Goal: Navigation & Orientation: Find specific page/section

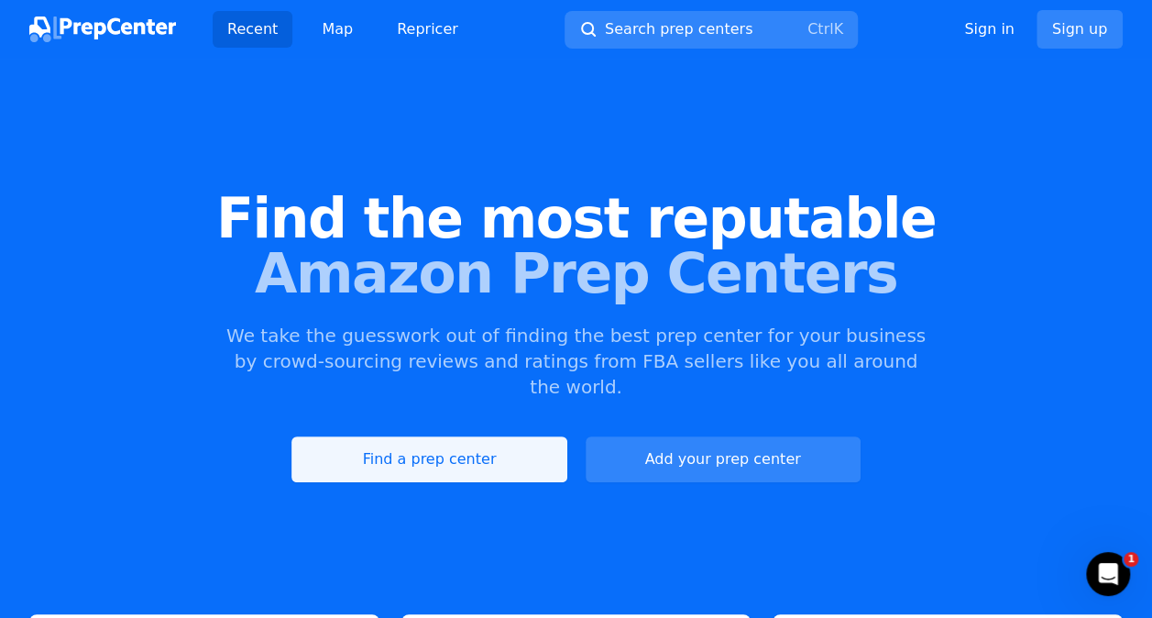
click at [433, 436] on link "Find a prep center" at bounding box center [428, 459] width 275 height 46
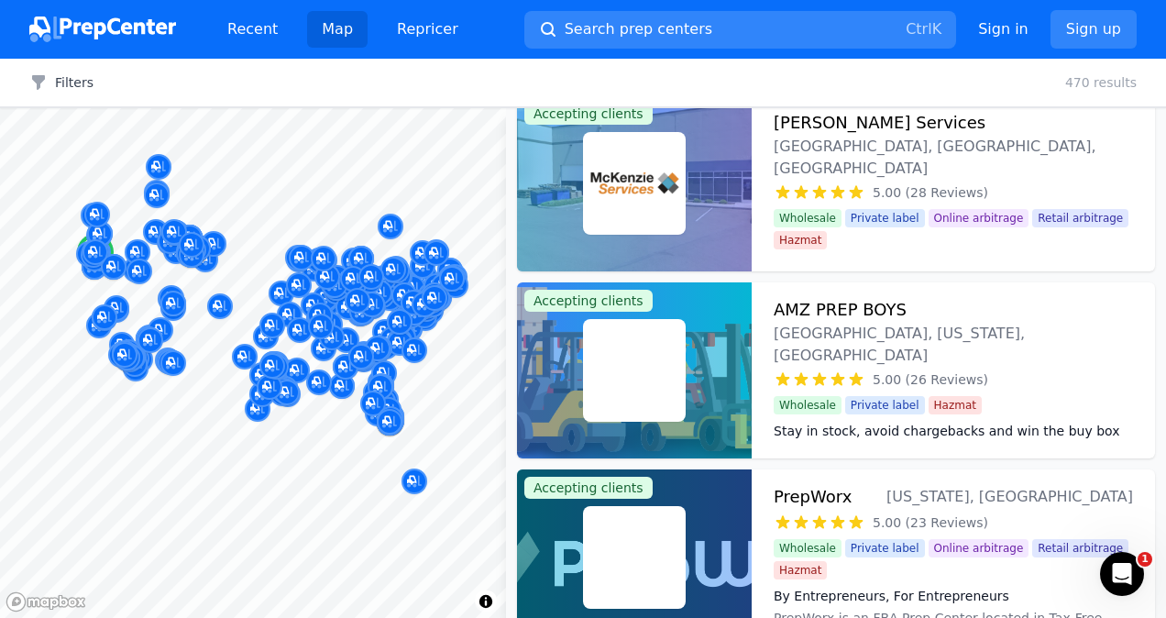
scroll to position [2017, 0]
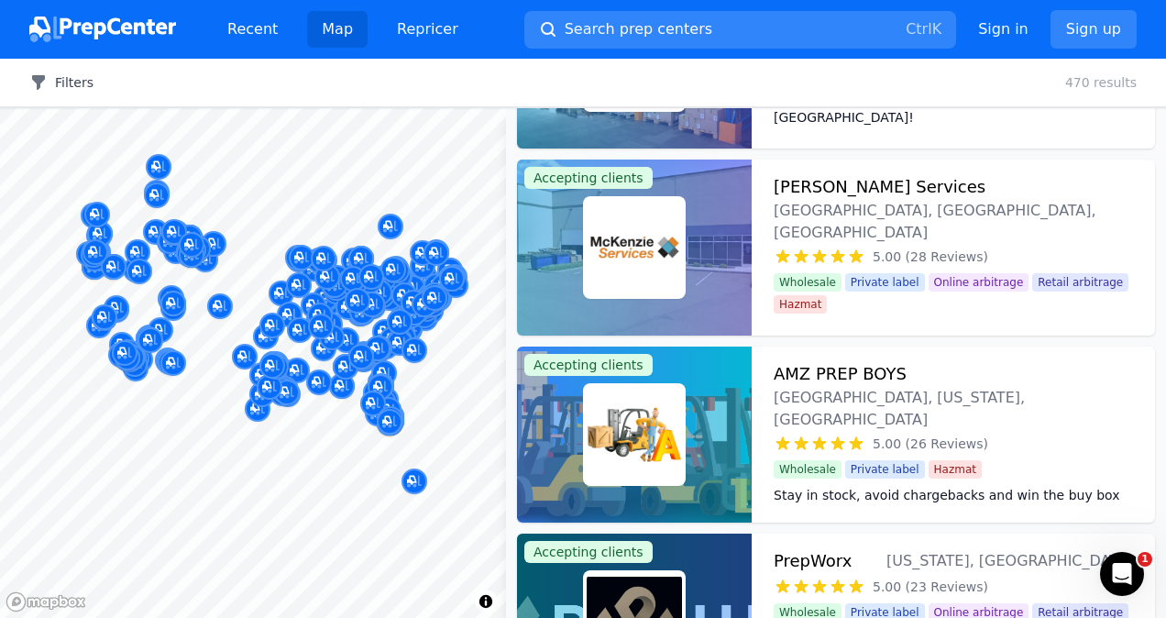
click at [38, 76] on icon "button" at bounding box center [38, 82] width 13 height 15
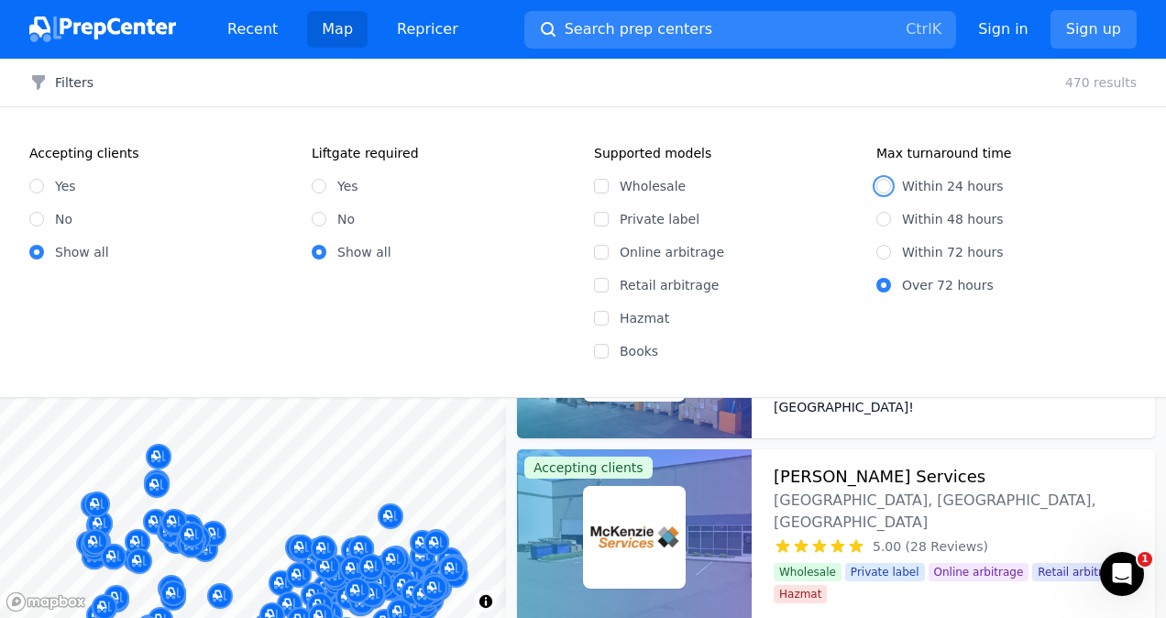
click at [884, 185] on input "Within 24 hours" at bounding box center [883, 186] width 15 height 15
radio input "true"
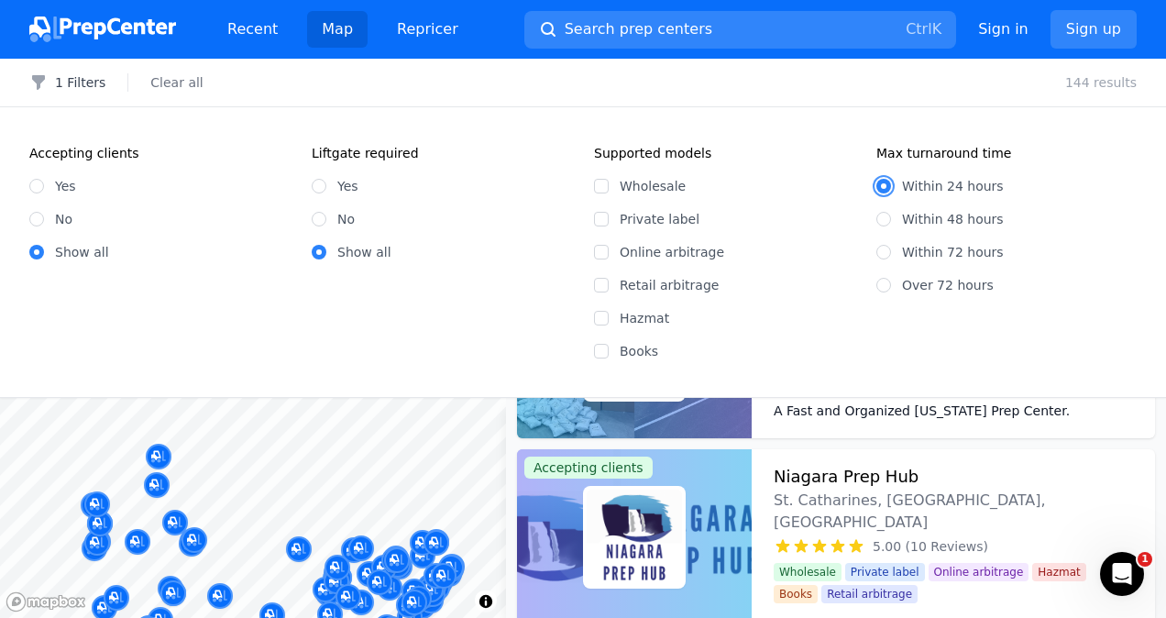
scroll to position [708, 0]
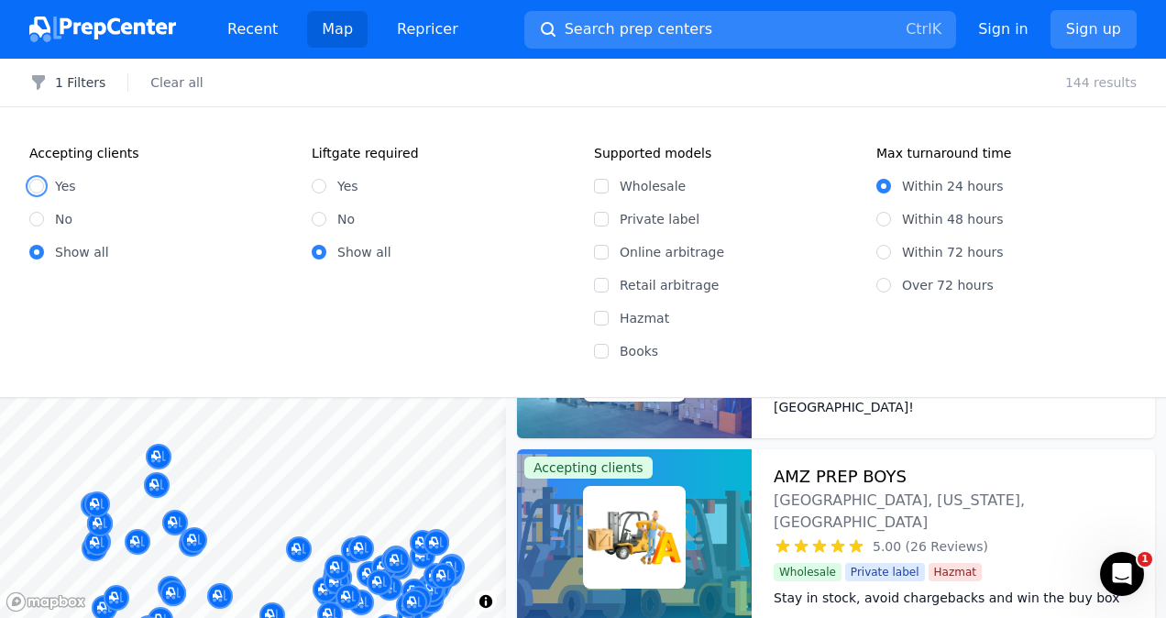
click at [37, 182] on input "Yes" at bounding box center [36, 186] width 15 height 15
radio input "true"
click at [1124, 84] on p "138 results" at bounding box center [1100, 82] width 71 height 18
click at [71, 76] on button "2 Filters" at bounding box center [67, 82] width 76 height 18
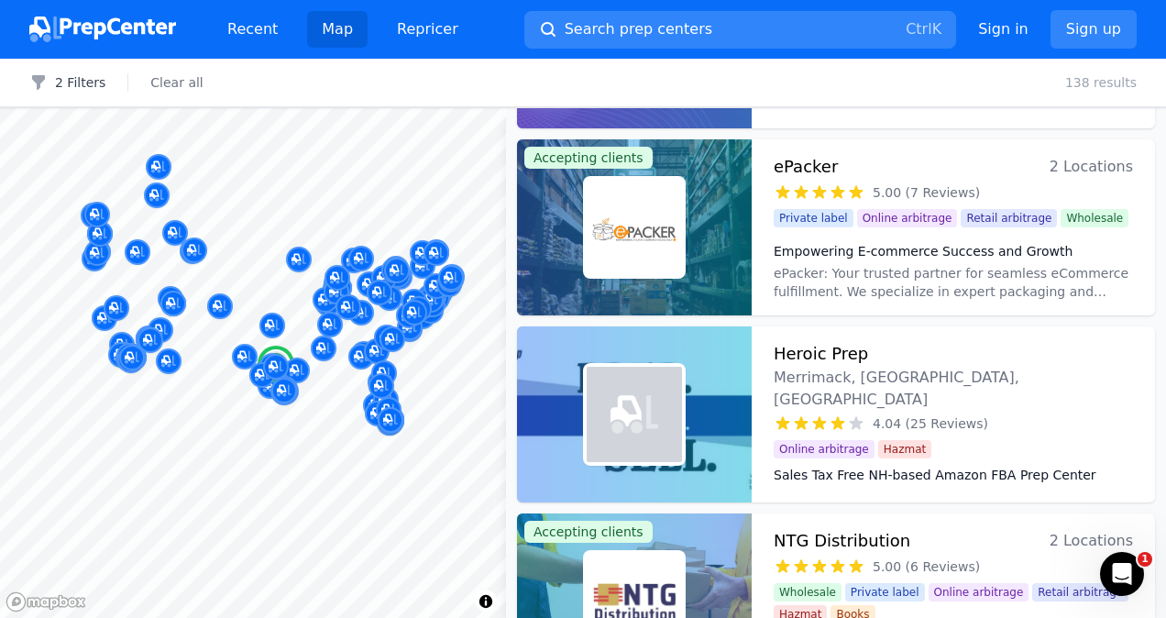
scroll to position [2292, 0]
